Goal: Navigation & Orientation: Go to known website

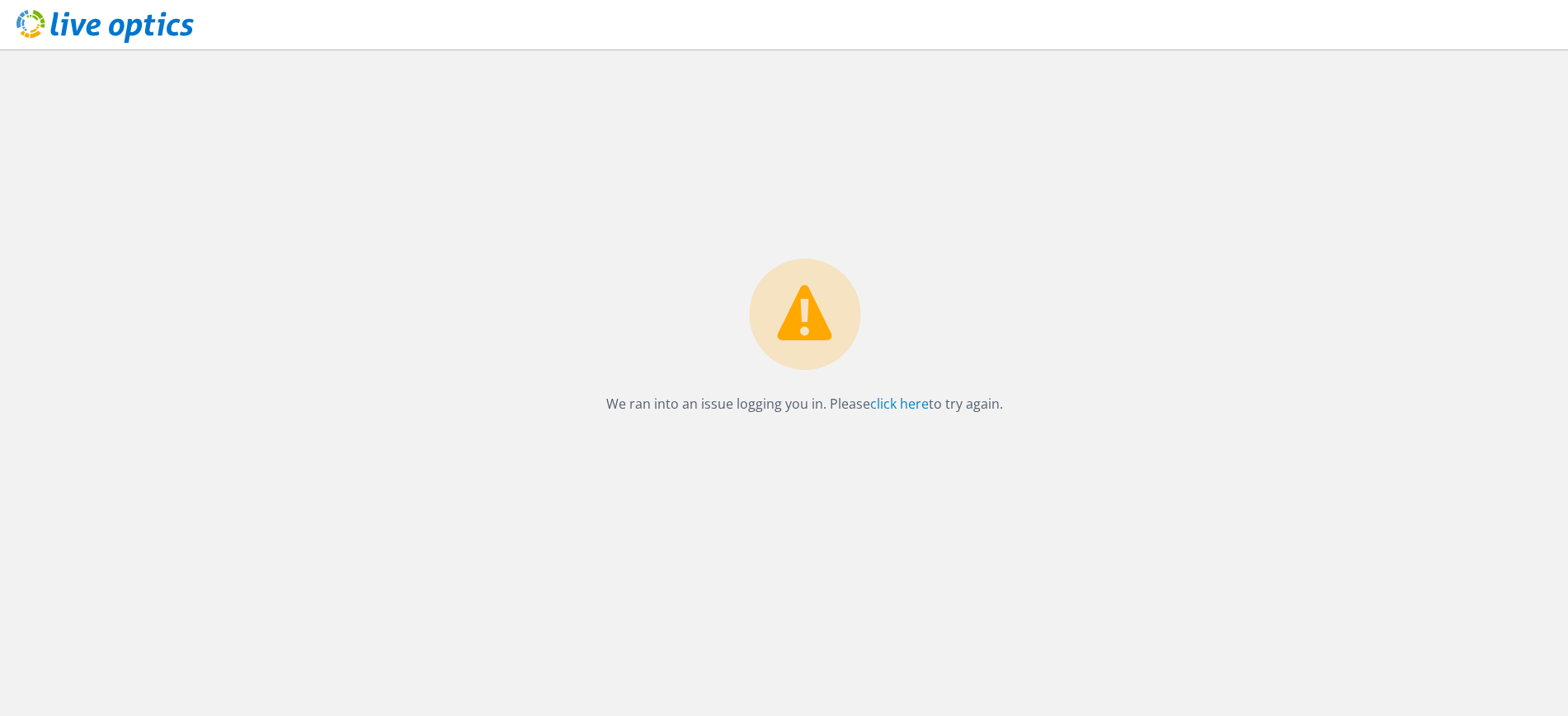
click at [1111, 333] on div "We ran into an issue logging you in. Please click here to try again." at bounding box center [804, 382] width 1526 height 667
click at [1002, 354] on div "We ran into an issue logging you in. Please click here to try again." at bounding box center [804, 341] width 430 height 165
click at [900, 407] on link "click here" at bounding box center [899, 403] width 59 height 18
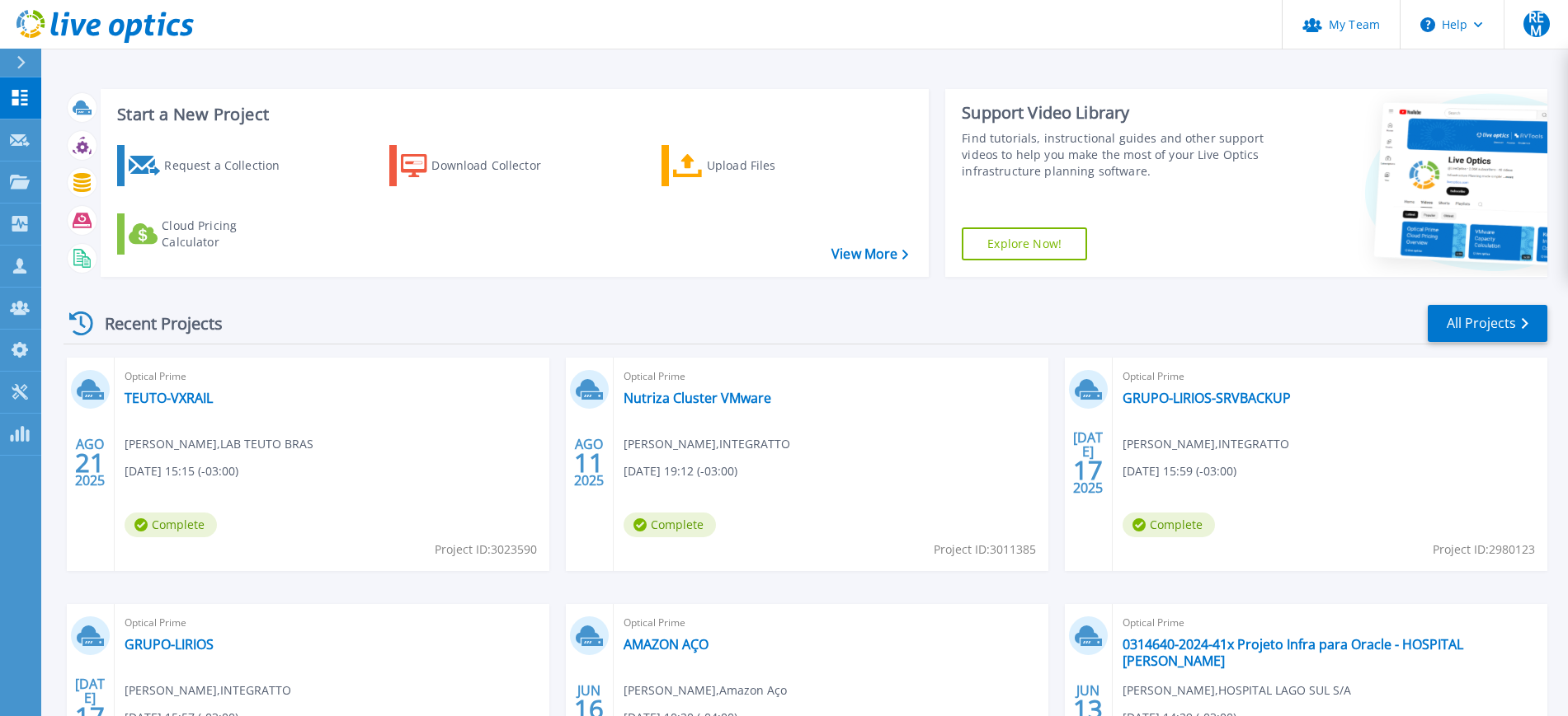
click at [369, 419] on div "Optical Prime TEUTO-VXRAIL [PERSON_NAME] , LAB TEUTO BRAS [DATE] 15:15 (-03:00)…" at bounding box center [332, 464] width 435 height 213
